Goal: Obtain resource: Download file/media

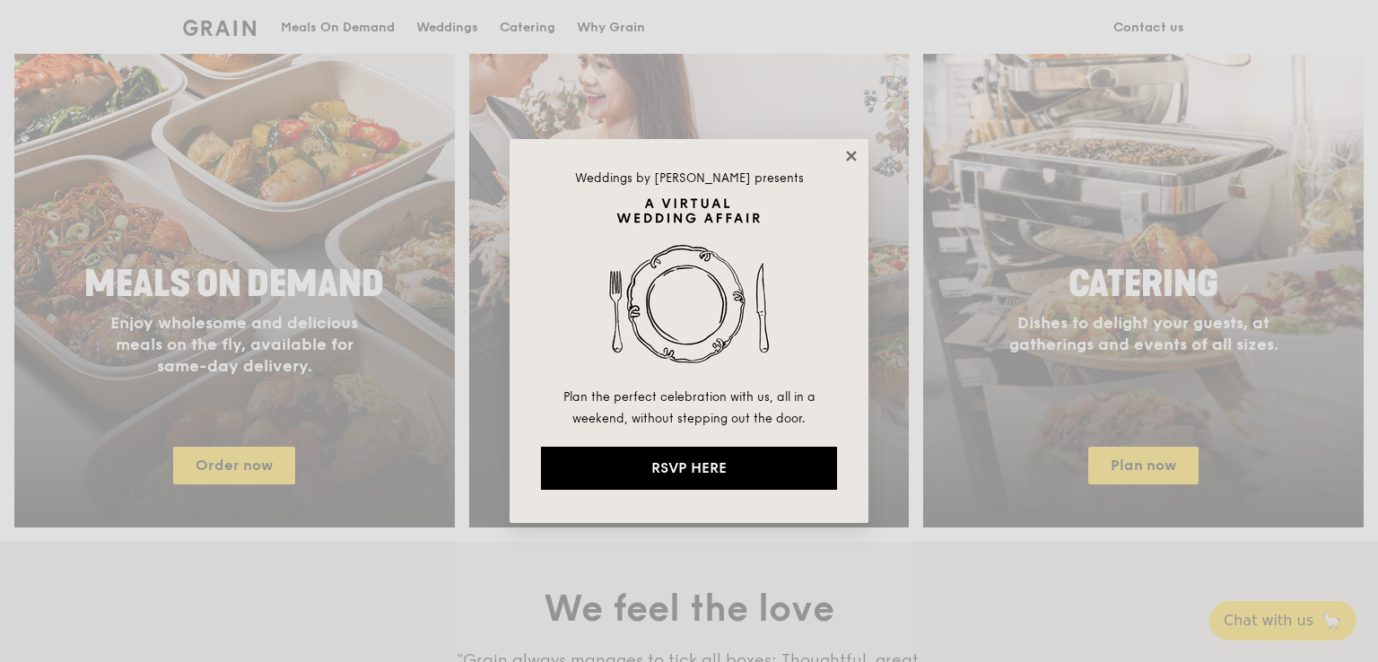
click at [855, 157] on icon at bounding box center [851, 156] width 16 height 16
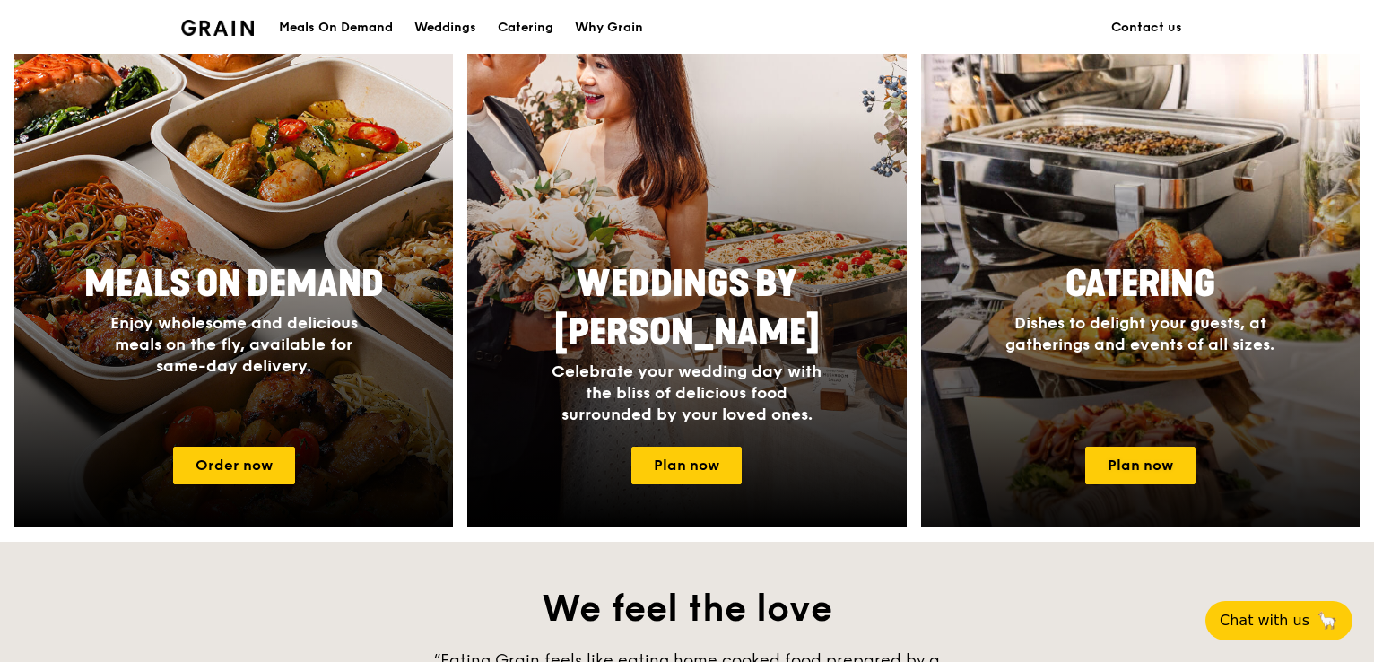
click at [1178, 339] on span "Dishes to delight your guests, at gatherings and events of all sizes." at bounding box center [1139, 333] width 269 height 41
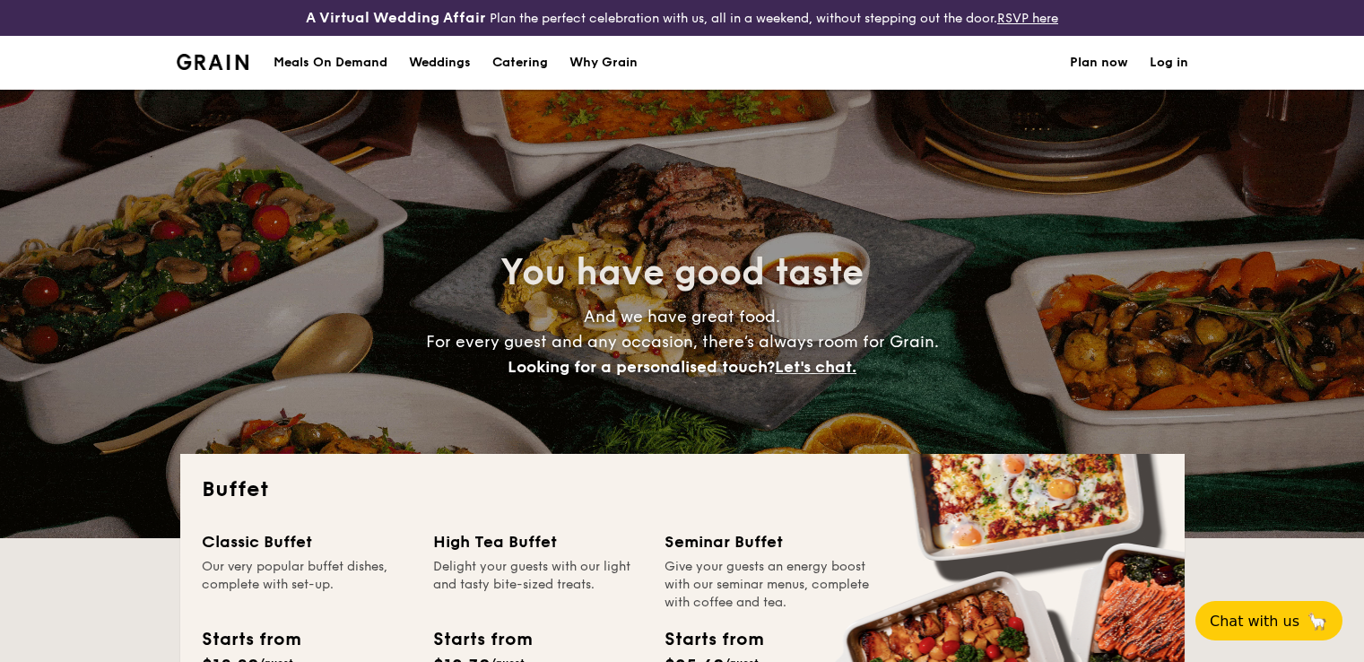
select select
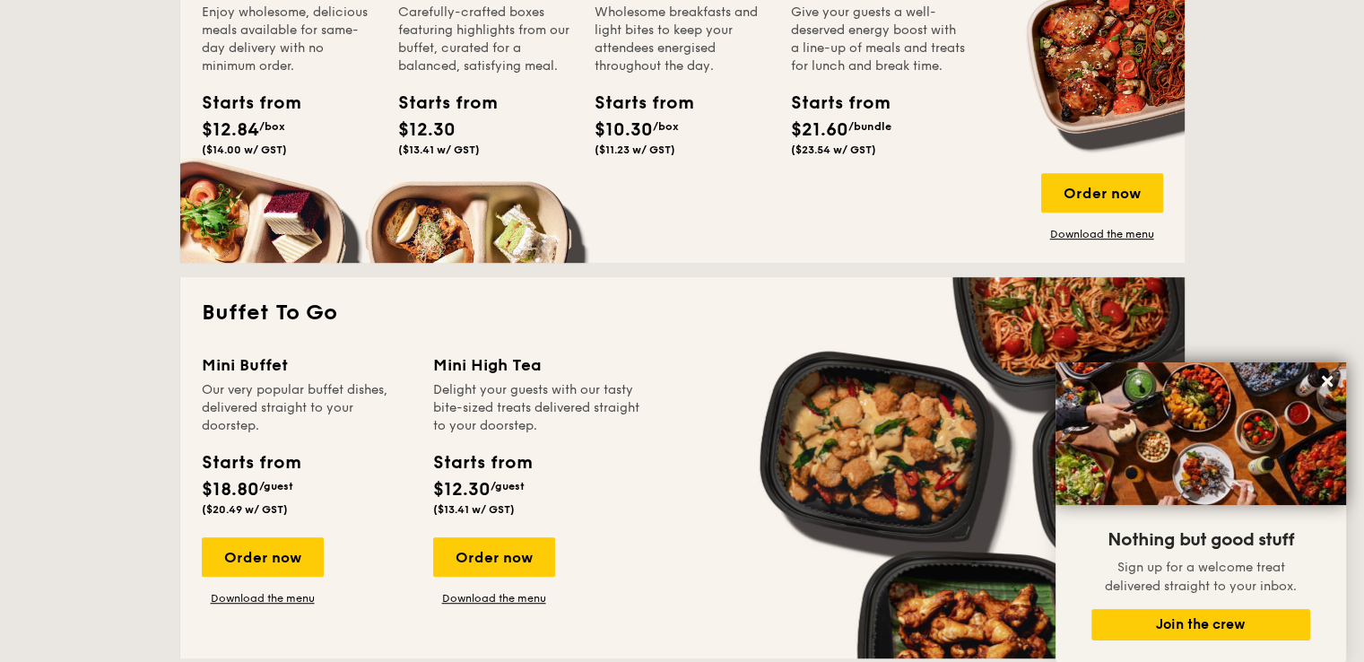
scroll to position [1137, 0]
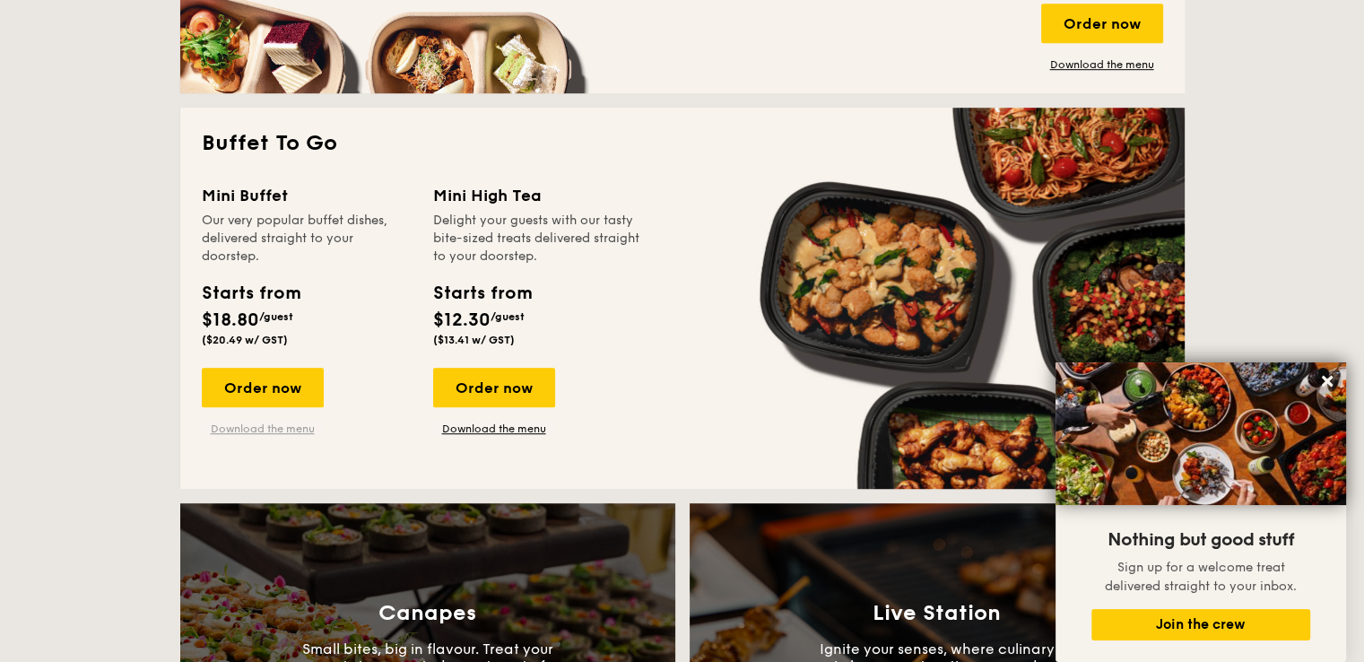
click at [261, 426] on link "Download the menu" at bounding box center [263, 429] width 122 height 14
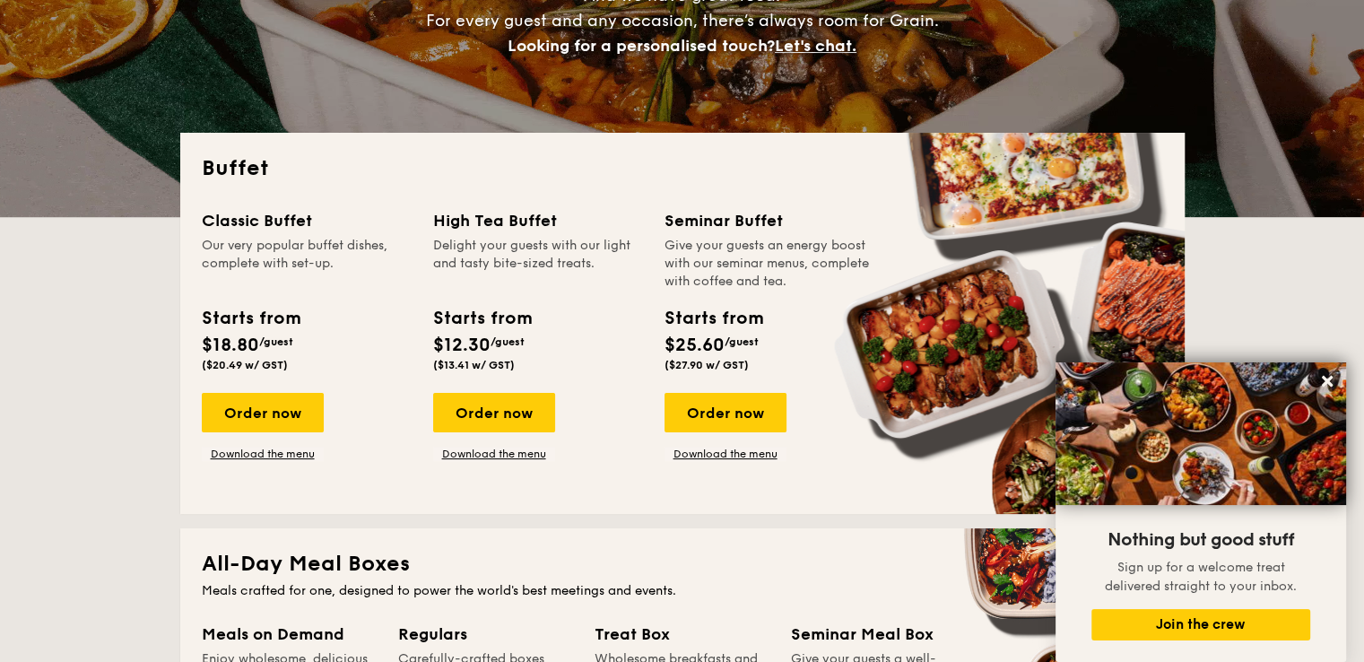
scroll to position [319, 0]
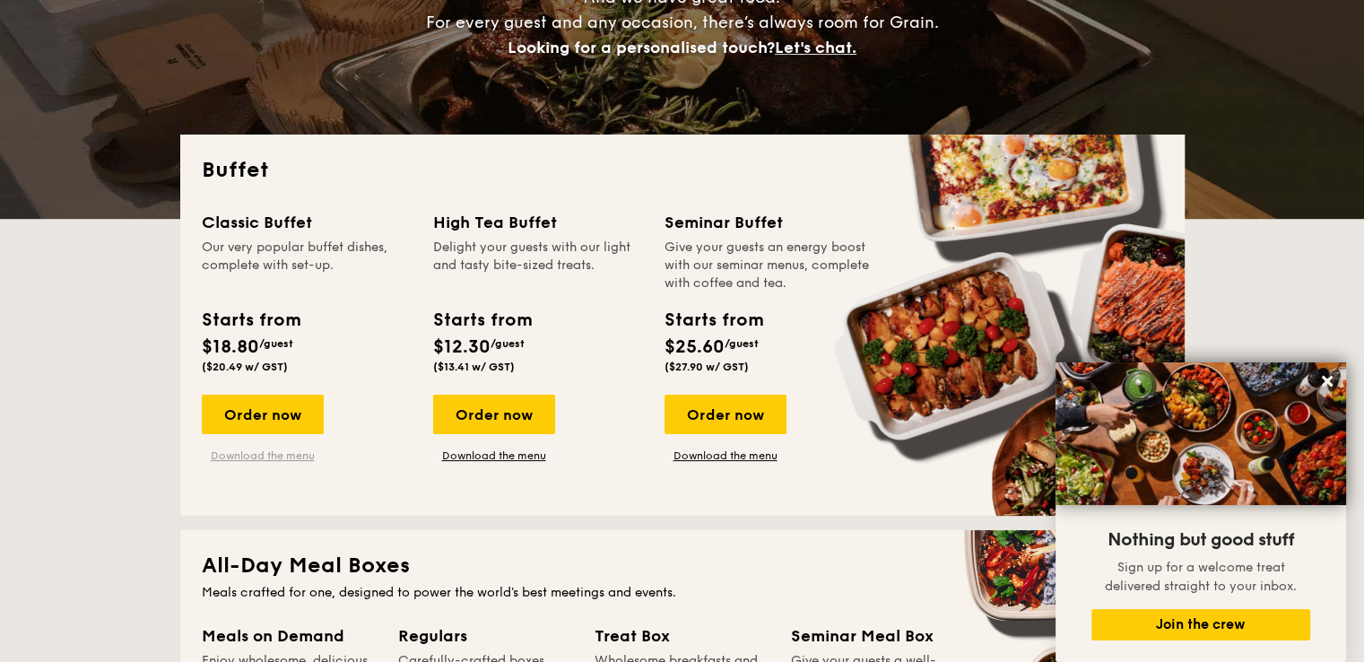
click at [283, 459] on link "Download the menu" at bounding box center [263, 455] width 122 height 14
